Goal: Transaction & Acquisition: Purchase product/service

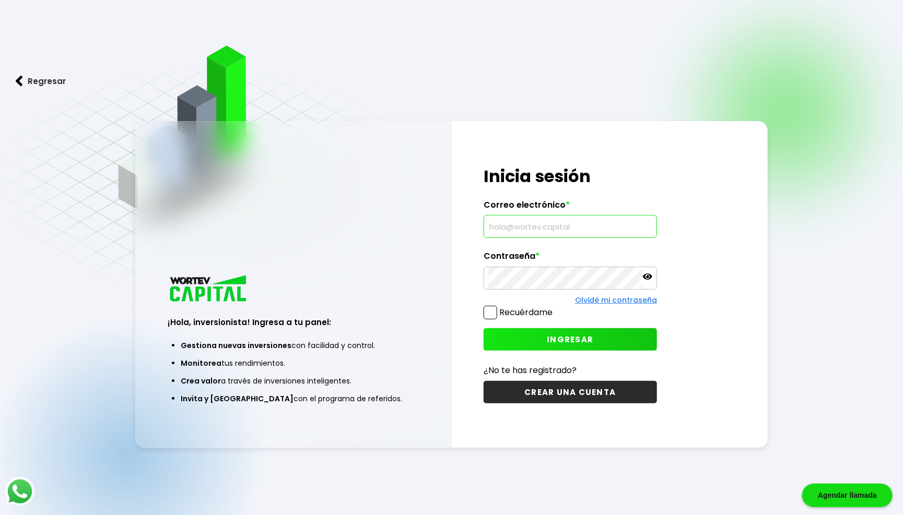
type input "[EMAIL_ADDRESS][DOMAIN_NAME]"
click at [558, 337] on span "INGRESAR" at bounding box center [570, 339] width 46 height 11
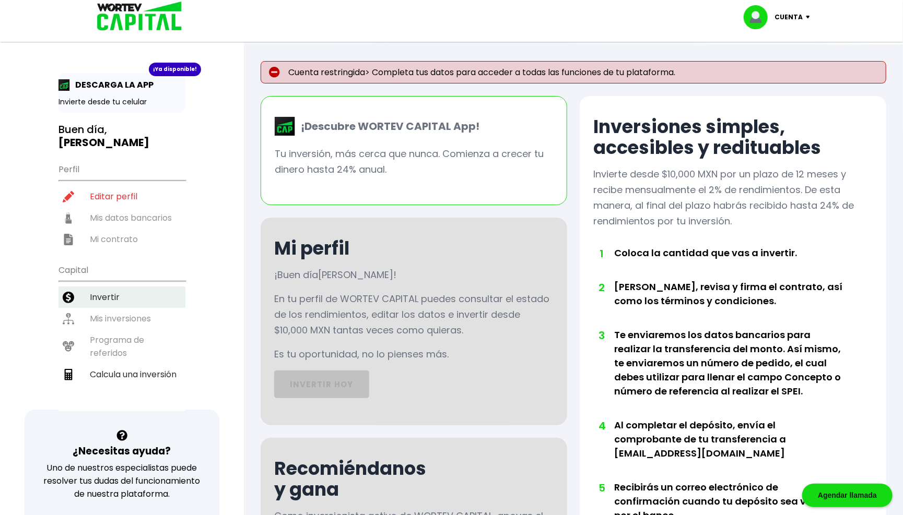
click at [110, 287] on li "Invertir" at bounding box center [121, 297] width 127 height 21
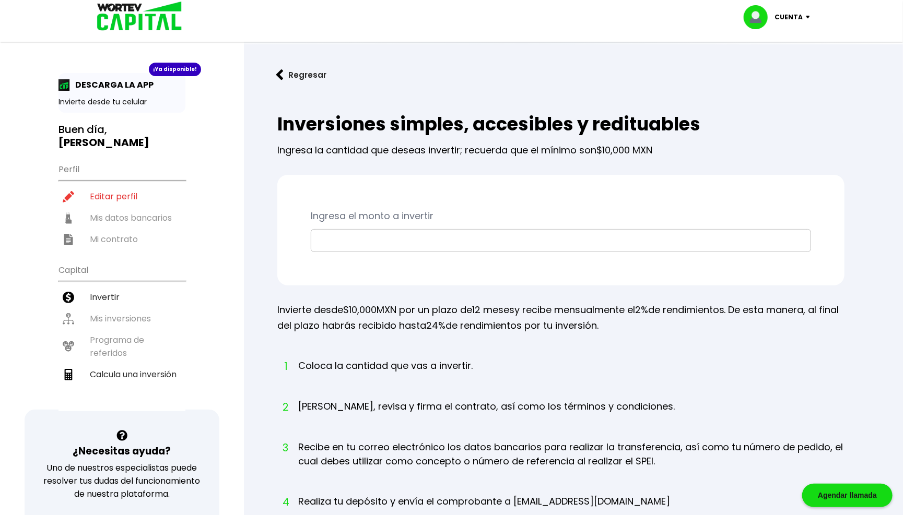
click at [486, 241] on input "text" at bounding box center [560, 241] width 491 height 22
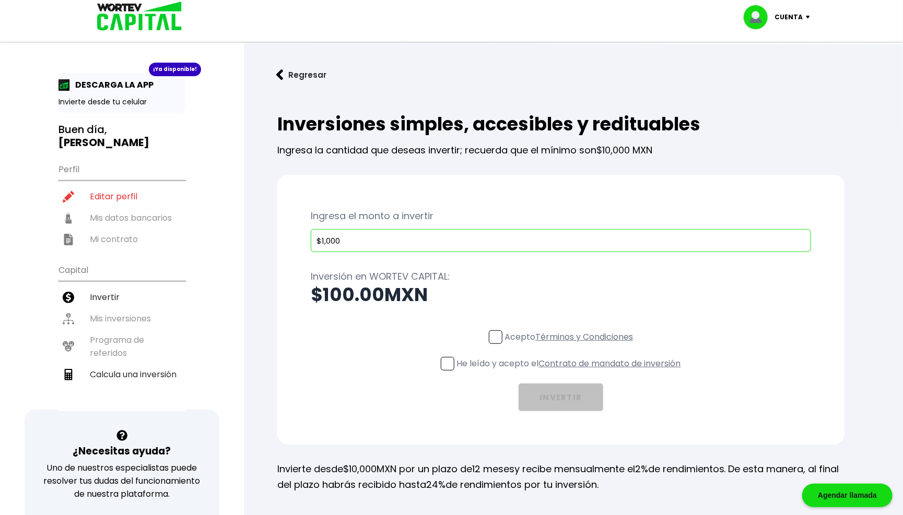
type input "$10,000"
click at [493, 339] on span at bounding box center [496, 337] width 14 height 14
click at [571, 345] on input "Acepto Términos y Condiciones" at bounding box center [571, 345] width 0 height 0
click at [444, 361] on span at bounding box center [448, 364] width 14 height 14
click at [571, 372] on input "He leído y acepto el Contrato de mandato de inversión" at bounding box center [571, 372] width 0 height 0
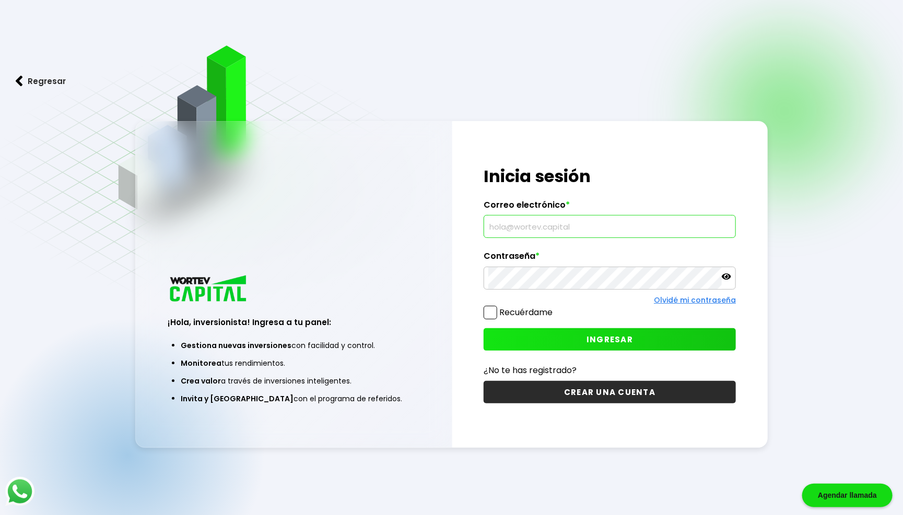
type input "[EMAIL_ADDRESS][DOMAIN_NAME]"
click at [617, 343] on span "INGRESAR" at bounding box center [609, 339] width 46 height 11
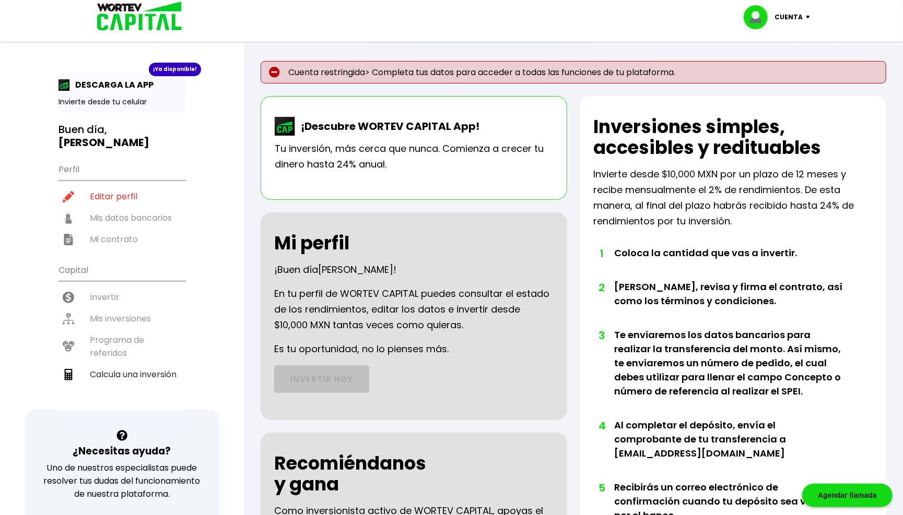
click at [160, 26] on img at bounding box center [136, 17] width 100 height 34
click at [799, 15] on p "Cuenta" at bounding box center [789, 17] width 28 height 16
click at [794, 63] on li "Cerrar sesión" at bounding box center [778, 69] width 84 height 21
